Goal: Find specific page/section: Find specific page/section

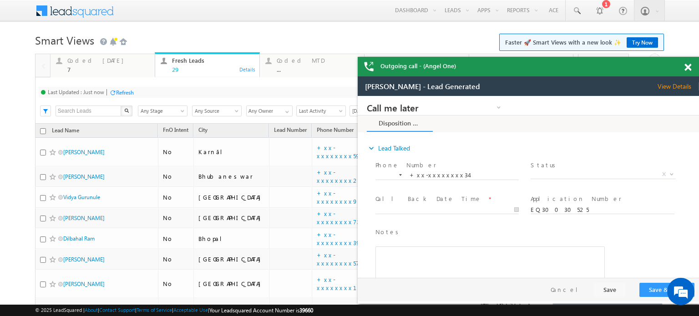
click at [686, 68] on span at bounding box center [688, 68] width 7 height 8
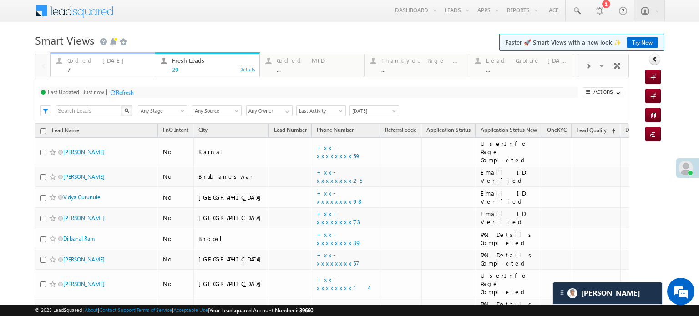
click at [89, 60] on div "Coded [DATE]" at bounding box center [108, 60] width 82 height 7
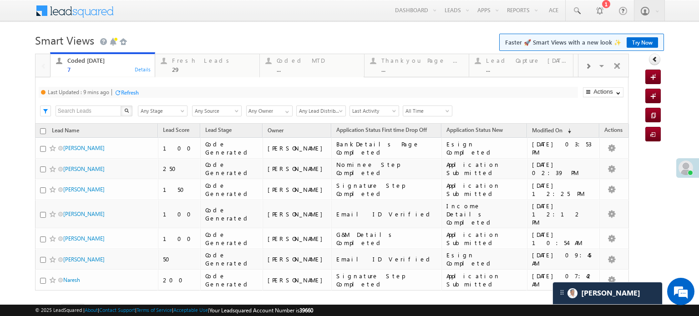
click at [122, 87] on div "Last Updated : 9 mins ago Refresh Refreshing..." at bounding box center [309, 92] width 540 height 11
click at [126, 90] on div "Refresh" at bounding box center [130, 92] width 18 height 7
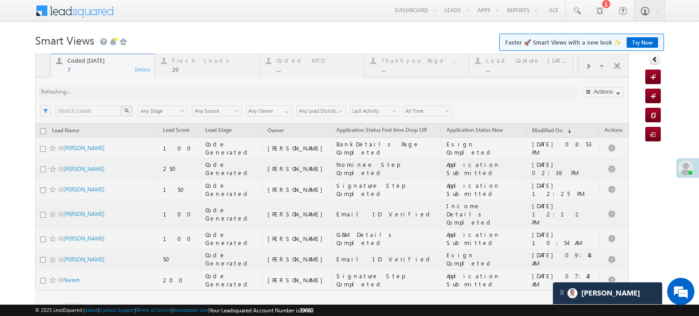
click at [126, 90] on div at bounding box center [332, 197] width 594 height 287
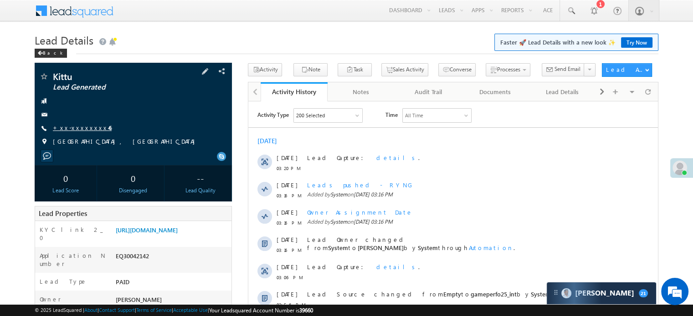
click at [77, 129] on link "+xx-xxxxxxxx46" at bounding box center [82, 128] width 59 height 8
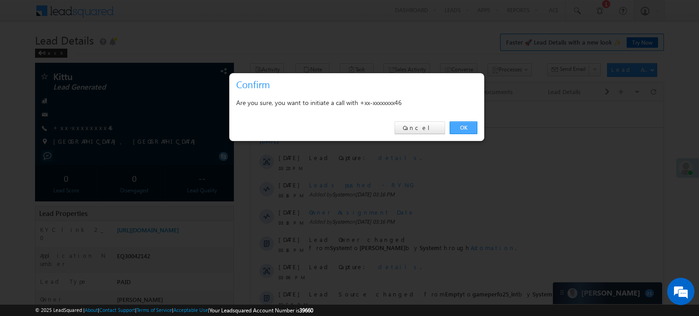
click at [476, 128] on link "OK" at bounding box center [464, 128] width 28 height 13
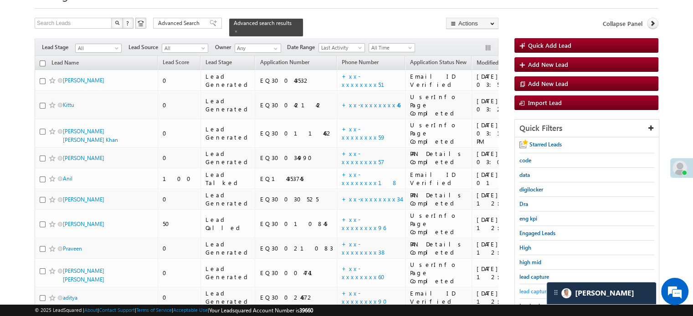
click at [536, 290] on span "lead capture new" at bounding box center [539, 291] width 41 height 7
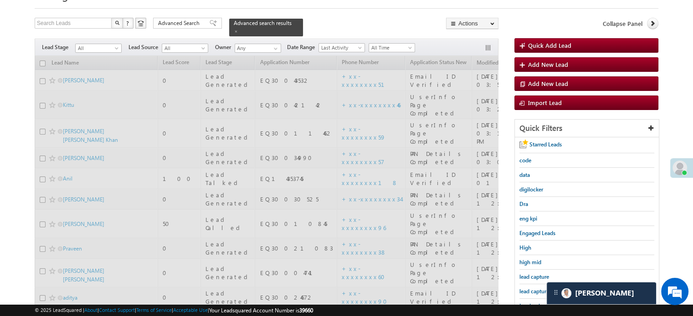
click at [536, 290] on span "lead capture new" at bounding box center [539, 291] width 41 height 7
